Goal: Information Seeking & Learning: Learn about a topic

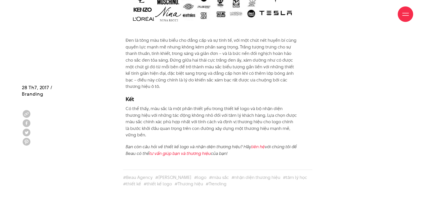
scroll to position [2008, 0]
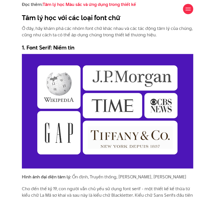
scroll to position [655, 0]
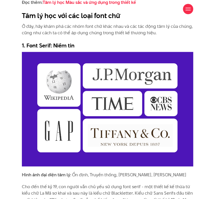
drag, startPoint x: 96, startPoint y: 89, endPoint x: 92, endPoint y: 177, distance: 88.0
click at [92, 177] on p "Hình ảnh đại diện tâm lý : Ổn định, Truyền thống, [PERSON_NAME], [PERSON_NAME]" at bounding box center [108, 174] width 172 height 7
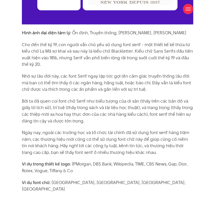
scroll to position [796, 0]
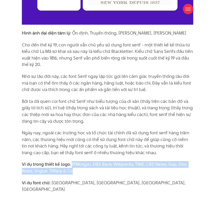
drag, startPoint x: 72, startPoint y: 163, endPoint x: 74, endPoint y: 169, distance: 6.3
click at [74, 169] on p "Ví dụ trong thiết kế logo : JPMorgan, DBS Bank, Wikipedia, TIME, CBS News, Gap,…" at bounding box center [108, 167] width 172 height 13
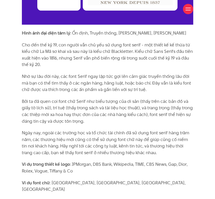
click at [35, 161] on strong "Ví dụ trong thiết kế logo" at bounding box center [46, 164] width 48 height 6
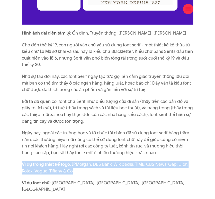
drag, startPoint x: 22, startPoint y: 164, endPoint x: 79, endPoint y: 171, distance: 57.0
click at [79, 171] on p "Ví dụ trong thiết kế logo : JPMorgan, DBS Bank, Wikipedia, TIME, CBS News, Gap,…" at bounding box center [108, 167] width 172 height 13
copy p "Ví dụ trong thiết kế logo : JPMorgan, DBS Bank, Wikipedia, TIME, CBS News, Gap,…"
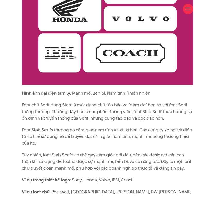
scroll to position [1036, 0]
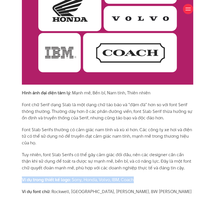
drag, startPoint x: 19, startPoint y: 168, endPoint x: 142, endPoint y: 170, distance: 123.7
copy p "Ví dụ trong thiết kế logo : Sony, Honda, Volvo, IBM, Coach"
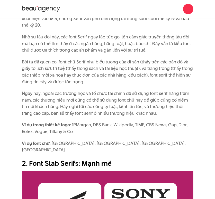
scroll to position [950, 0]
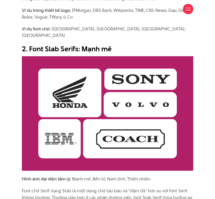
drag, startPoint x: 103, startPoint y: 99, endPoint x: 147, endPoint y: 37, distance: 76.1
click at [147, 44] on h2 "2. Font Slab Serifs: Mạnh mẽ" at bounding box center [108, 49] width 172 height 10
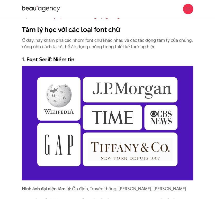
scroll to position [635, 0]
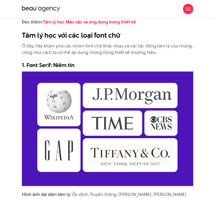
drag, startPoint x: 152, startPoint y: 20, endPoint x: 101, endPoint y: 115, distance: 107.9
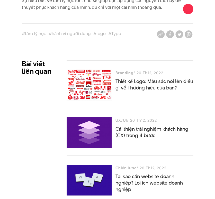
scroll to position [2428, 0]
